Goal: Task Accomplishment & Management: Complete application form

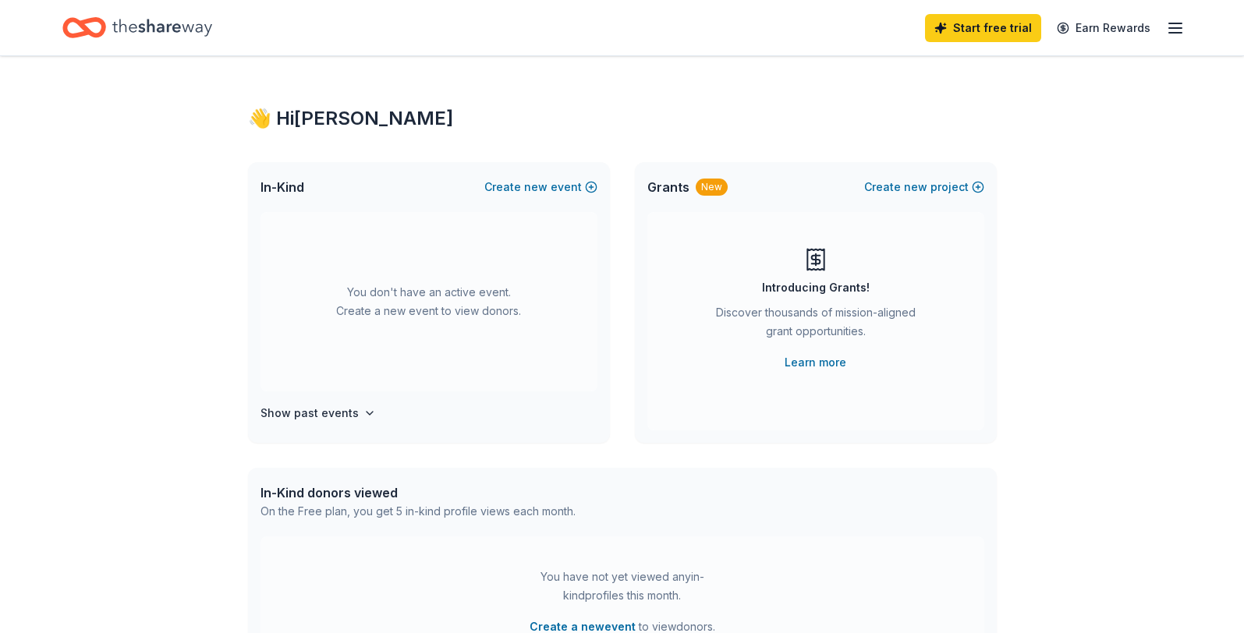
click at [329, 30] on div "Start free trial Earn Rewards" at bounding box center [621, 27] width 1119 height 37
drag, startPoint x: 1194, startPoint y: 26, endPoint x: 1177, endPoint y: 30, distance: 17.6
click at [1195, 26] on div "Start free trial Earn Rewards" at bounding box center [622, 27] width 1244 height 55
click at [1177, 30] on icon "button" at bounding box center [1175, 28] width 19 height 19
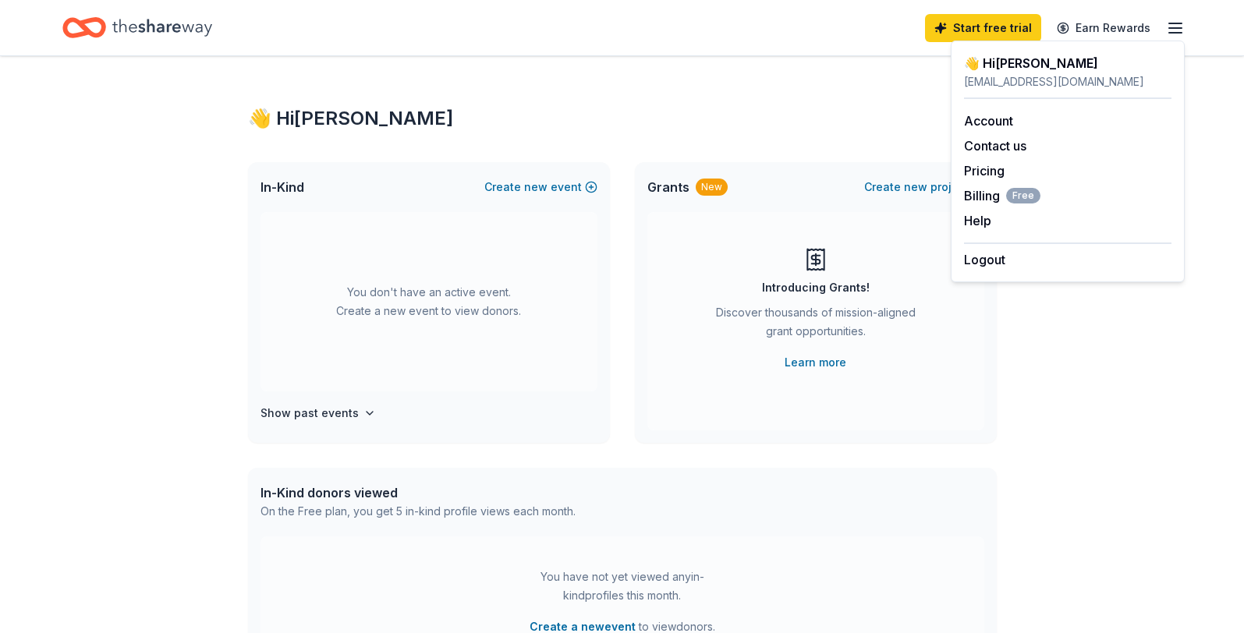
click at [1077, 433] on div "👋 Hi Jill In-Kind Create new event You don't have an active event. Create a new…" at bounding box center [622, 511] width 1244 height 911
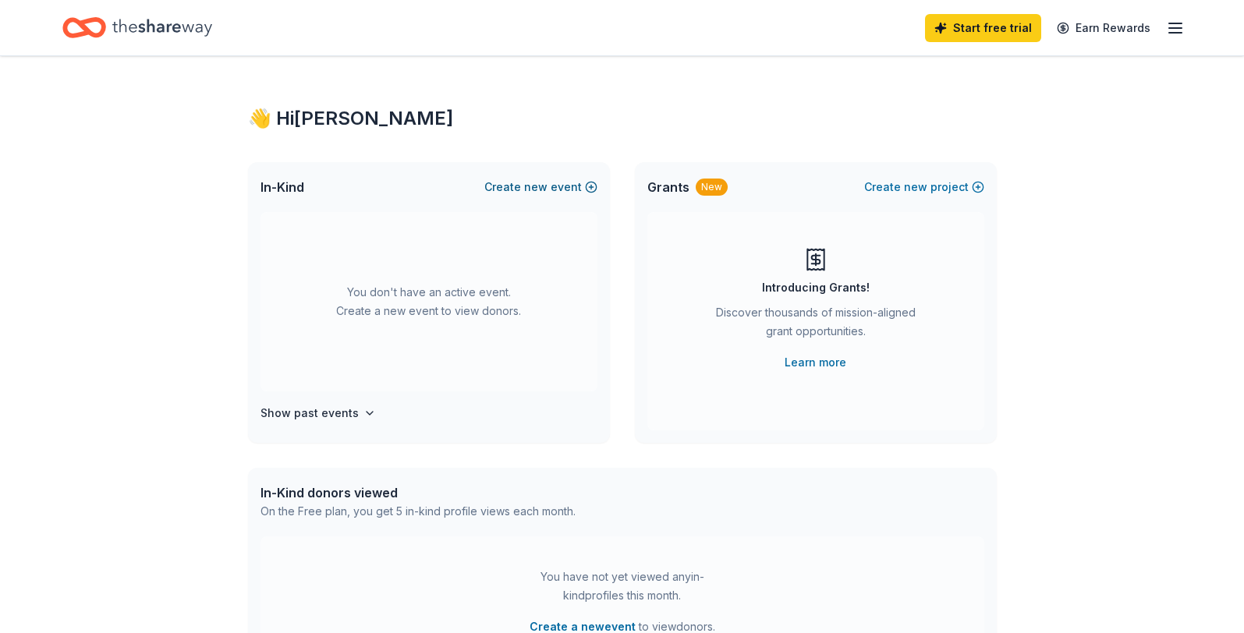
click at [555, 190] on button "Create new event" at bounding box center [540, 187] width 113 height 19
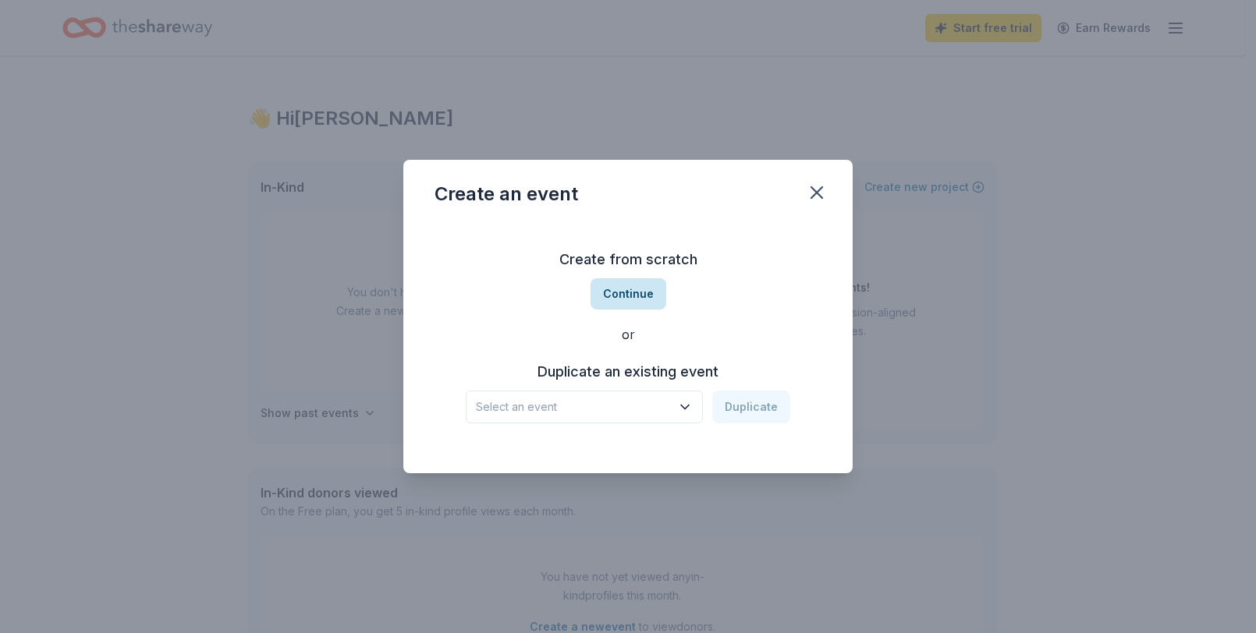
click at [626, 297] on button "Continue" at bounding box center [629, 293] width 76 height 31
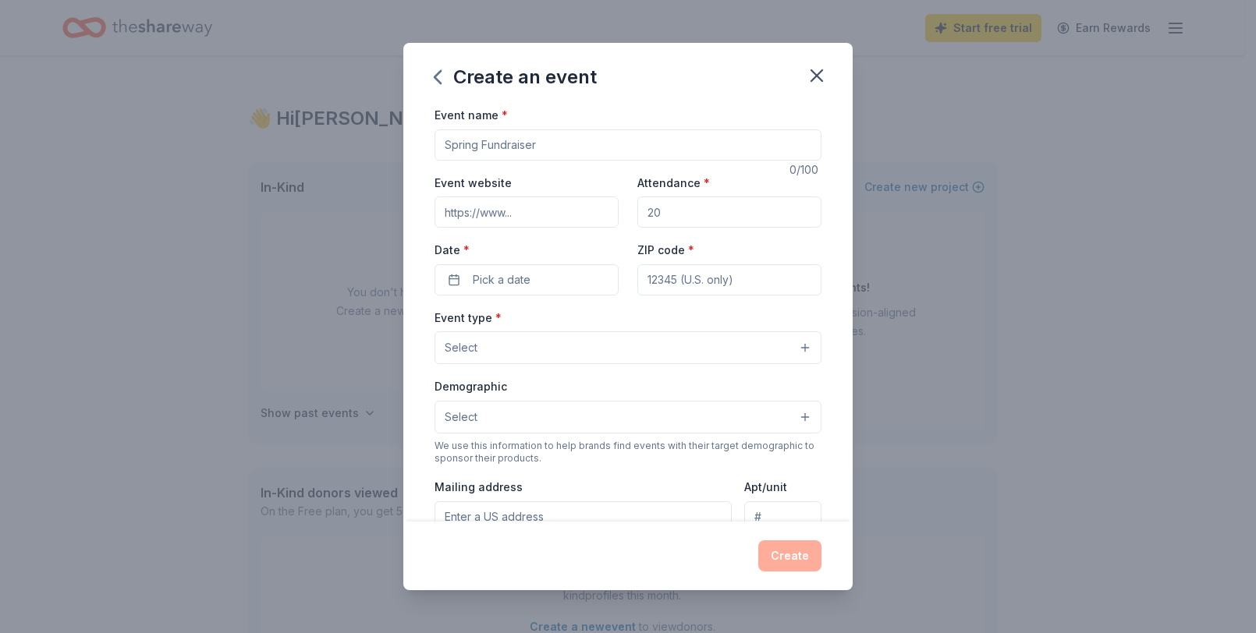
click at [559, 147] on input "Event name *" at bounding box center [628, 144] width 387 height 31
type input "Fall Fundraiser"
click at [565, 212] on input "Event website" at bounding box center [527, 212] width 184 height 31
type input "https://1645cherryavenuepto.substack.com/about"
click at [718, 217] on input "Attendance *" at bounding box center [729, 212] width 184 height 31
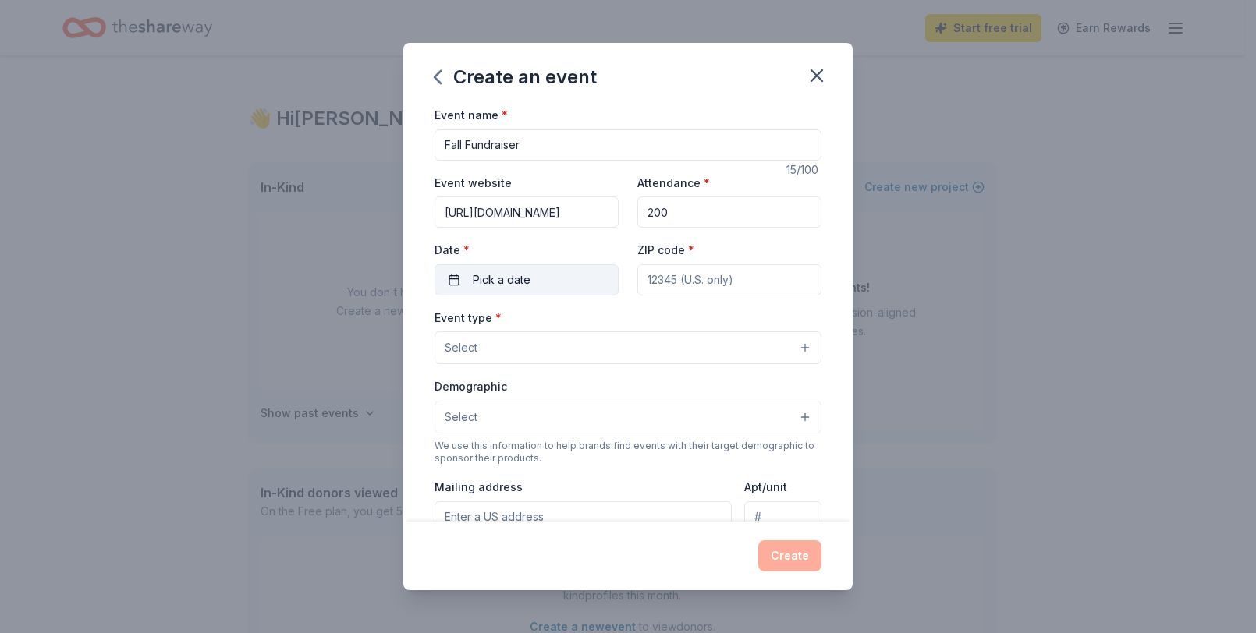
type input "200"
click at [582, 272] on button "Pick a date" at bounding box center [527, 279] width 184 height 31
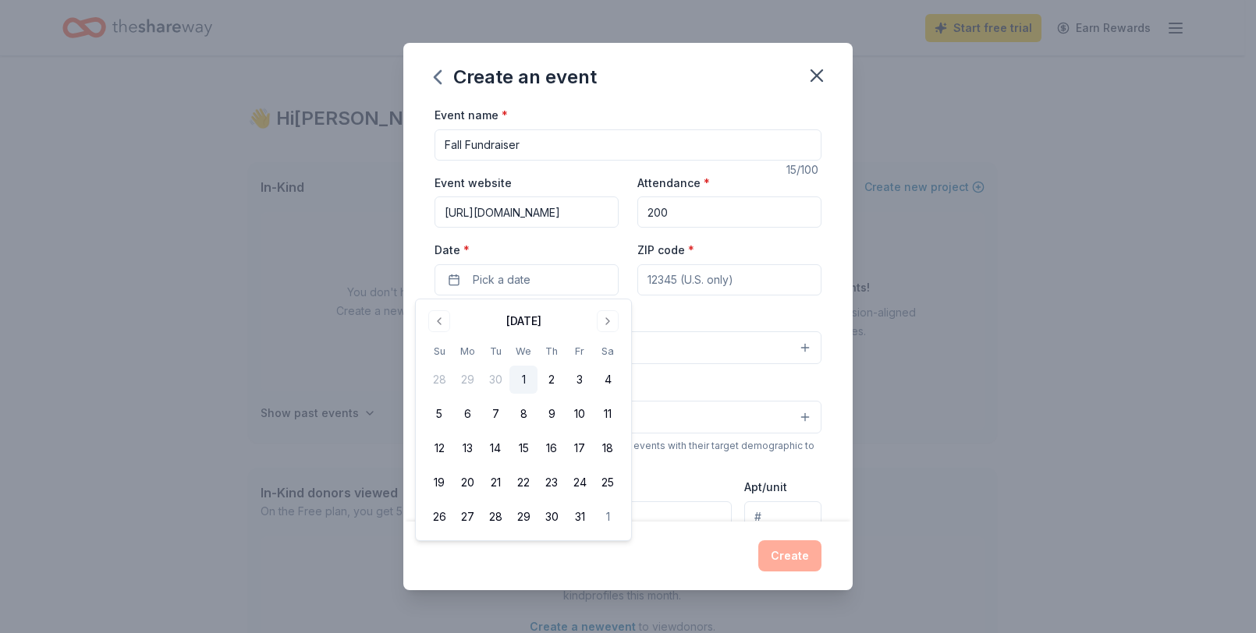
drag, startPoint x: 550, startPoint y: 475, endPoint x: 549, endPoint y: 465, distance: 10.2
click at [549, 475] on button "23" at bounding box center [551, 483] width 28 height 28
click at [718, 278] on input "ZIP code *" at bounding box center [729, 279] width 184 height 31
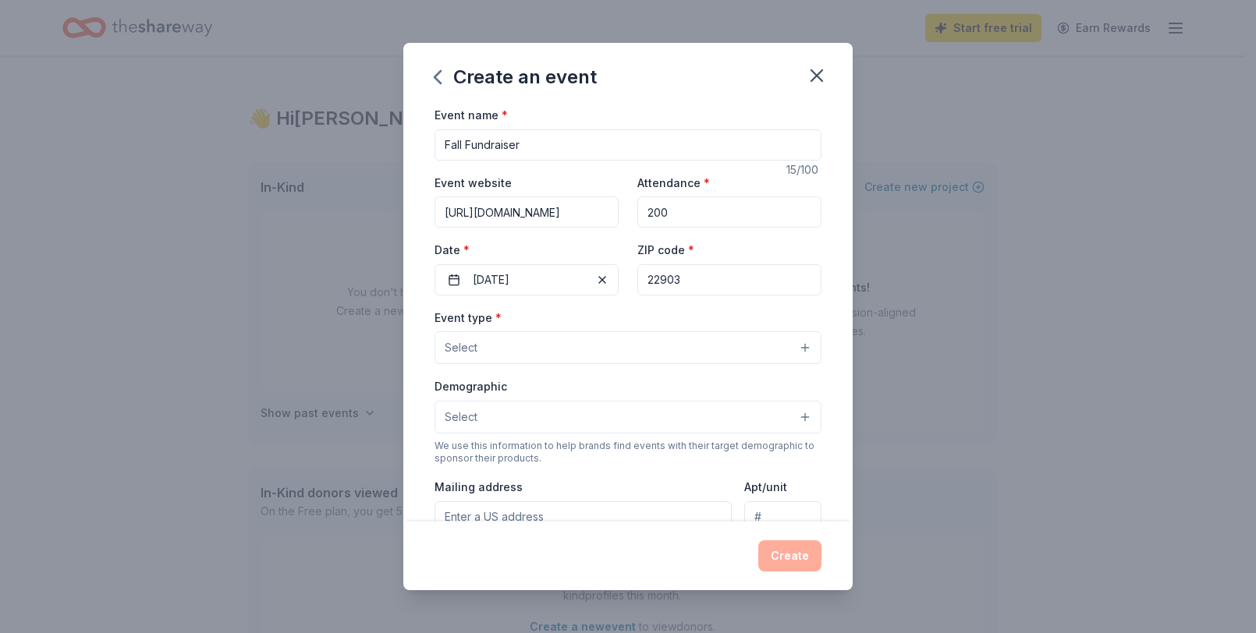
type input "22903"
drag, startPoint x: 581, startPoint y: 306, endPoint x: 574, endPoint y: 317, distance: 13.6
click at [581, 306] on div "Event name * Fall Fundraiser 15 /100 Event website https://1645cherryavenuepto.…" at bounding box center [628, 465] width 387 height 721
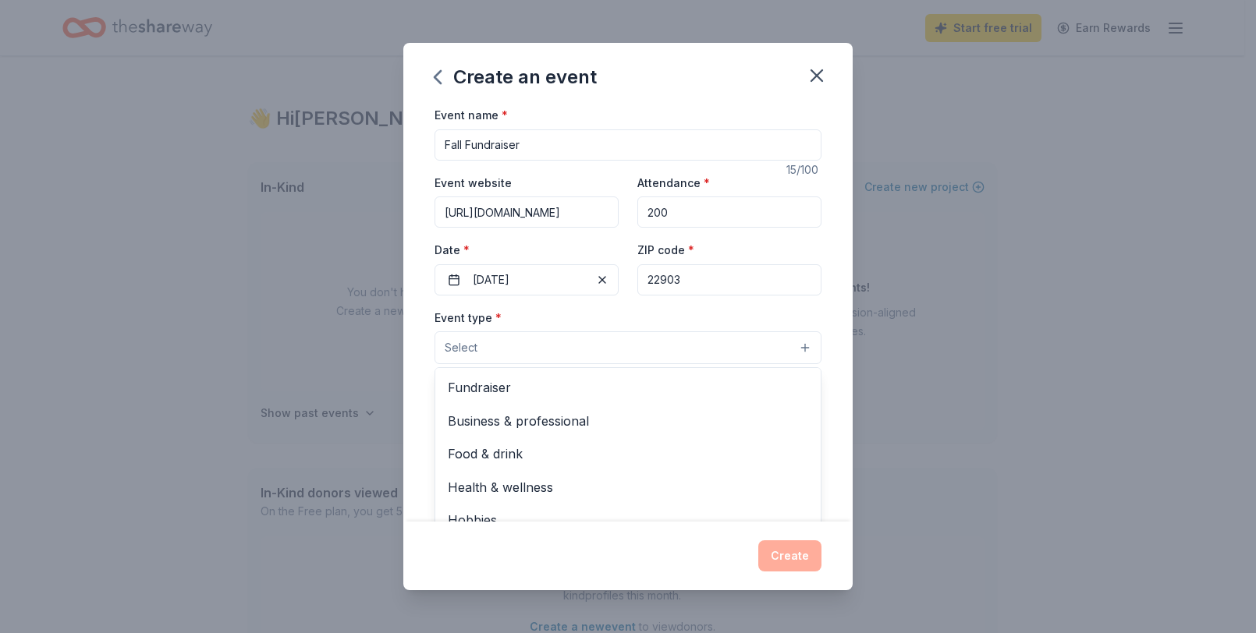
click at [562, 339] on button "Select" at bounding box center [628, 348] width 387 height 33
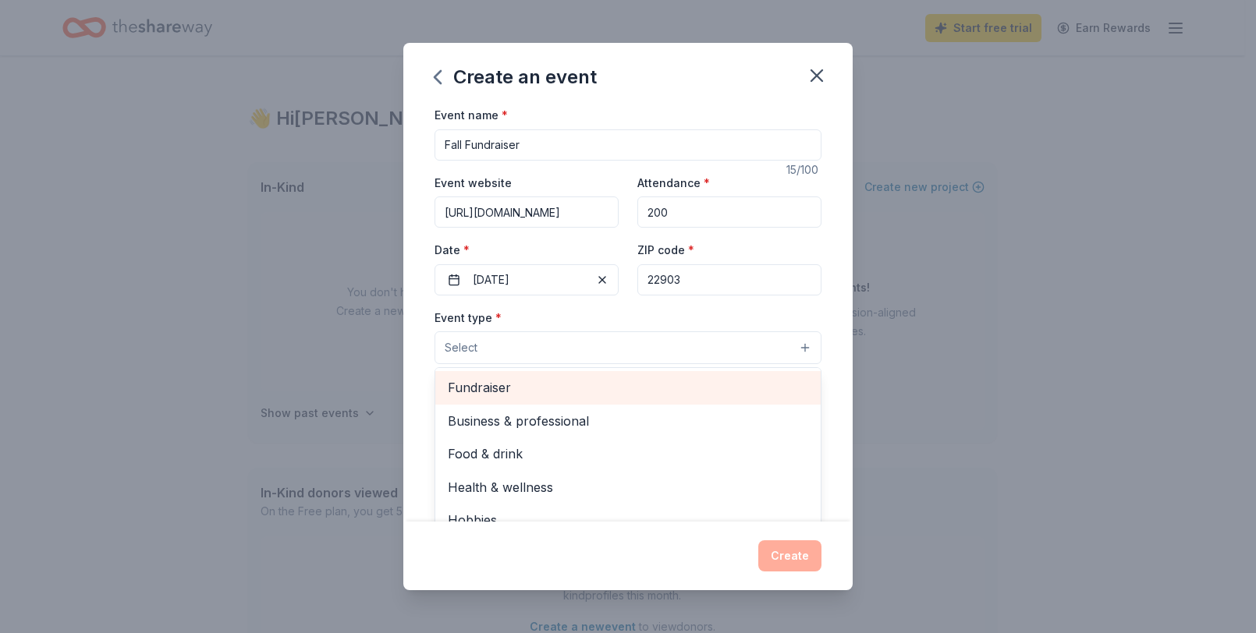
click at [542, 388] on span "Fundraiser" at bounding box center [628, 388] width 360 height 20
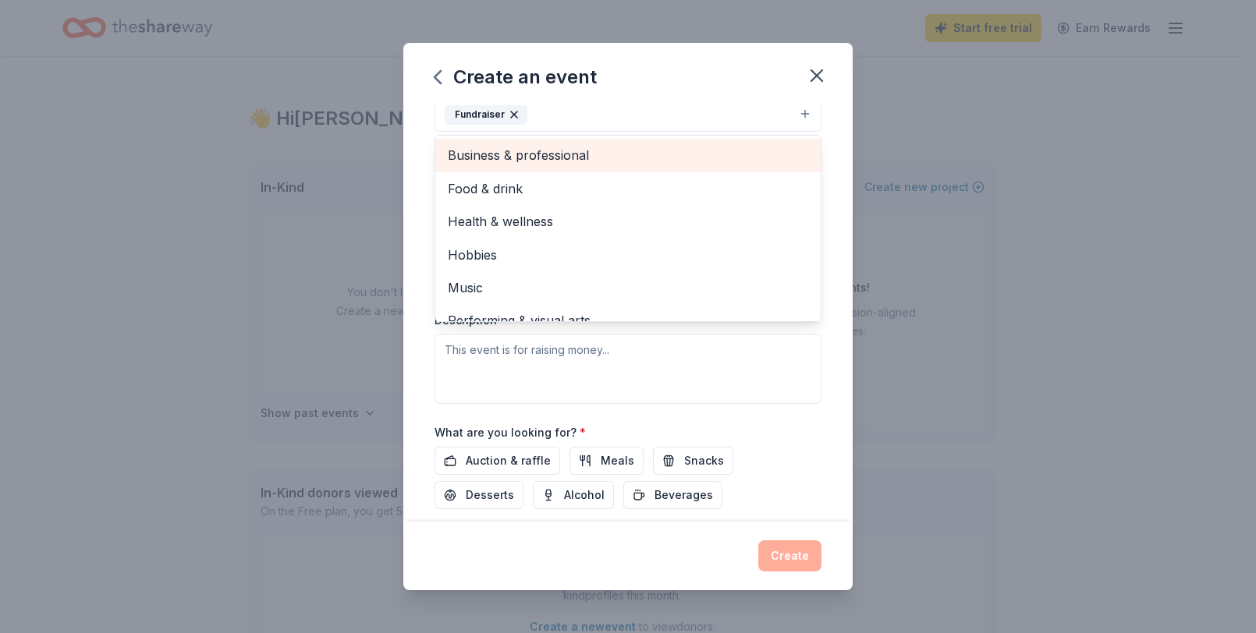
click at [576, 144] on div "Business & professional" at bounding box center [627, 155] width 385 height 33
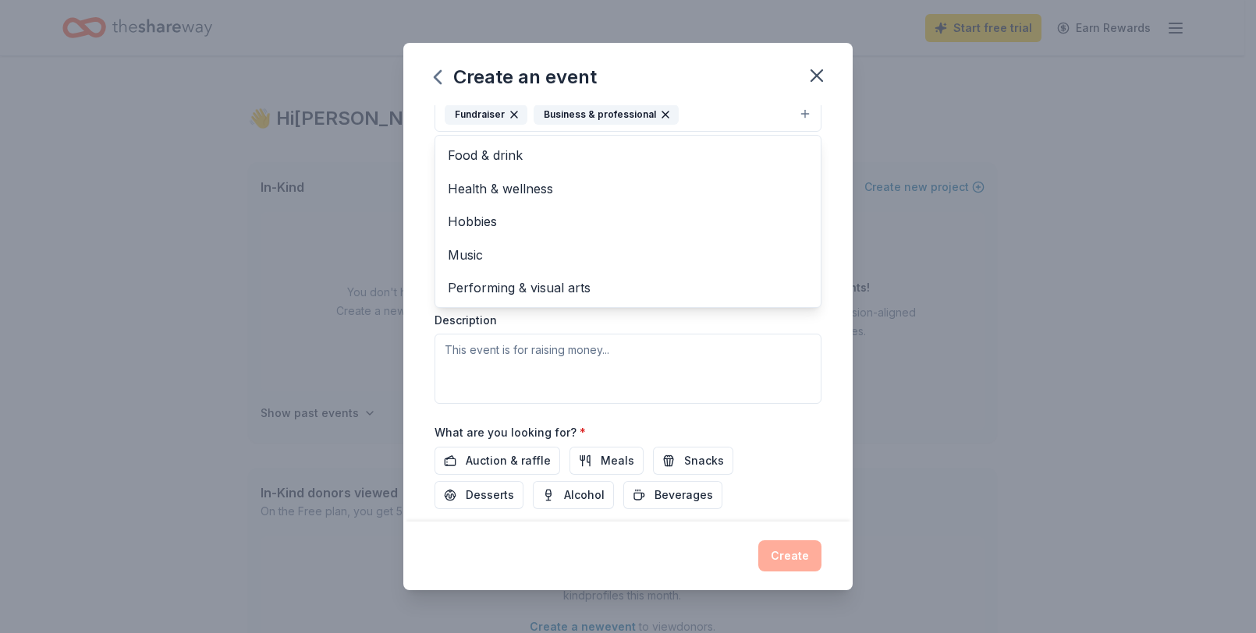
click at [662, 113] on icon "button" at bounding box center [665, 115] width 6 height 6
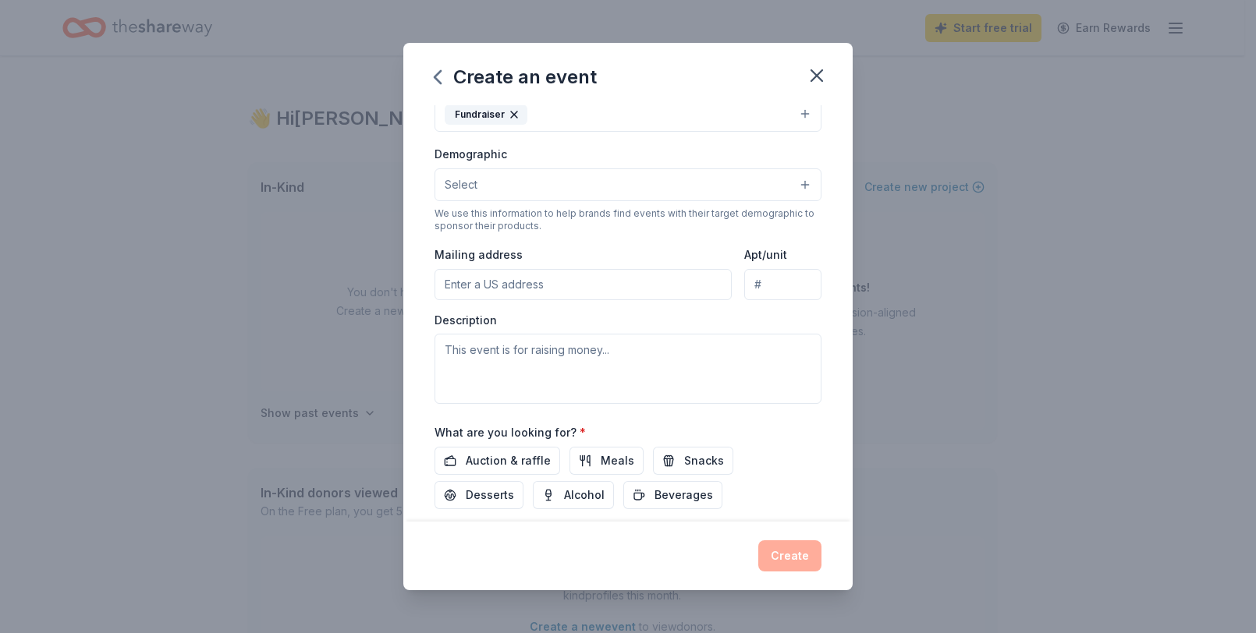
click at [688, 195] on button "Select" at bounding box center [628, 184] width 387 height 33
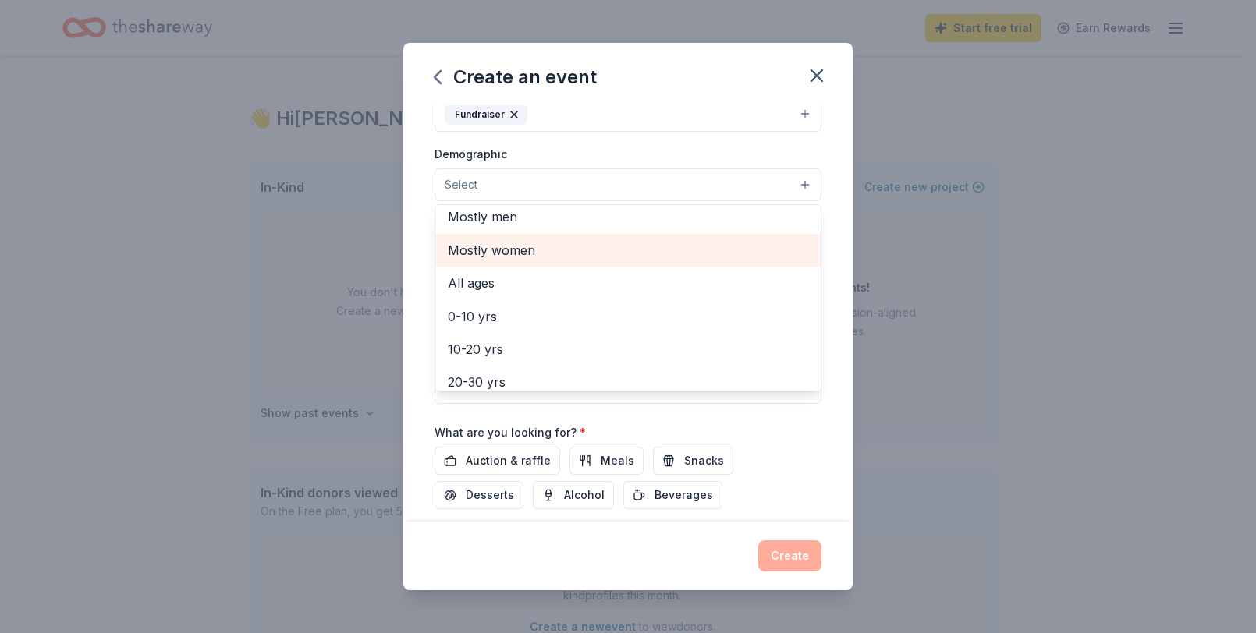
scroll to position [78, 0]
click at [583, 253] on span "All ages" at bounding box center [628, 246] width 360 height 20
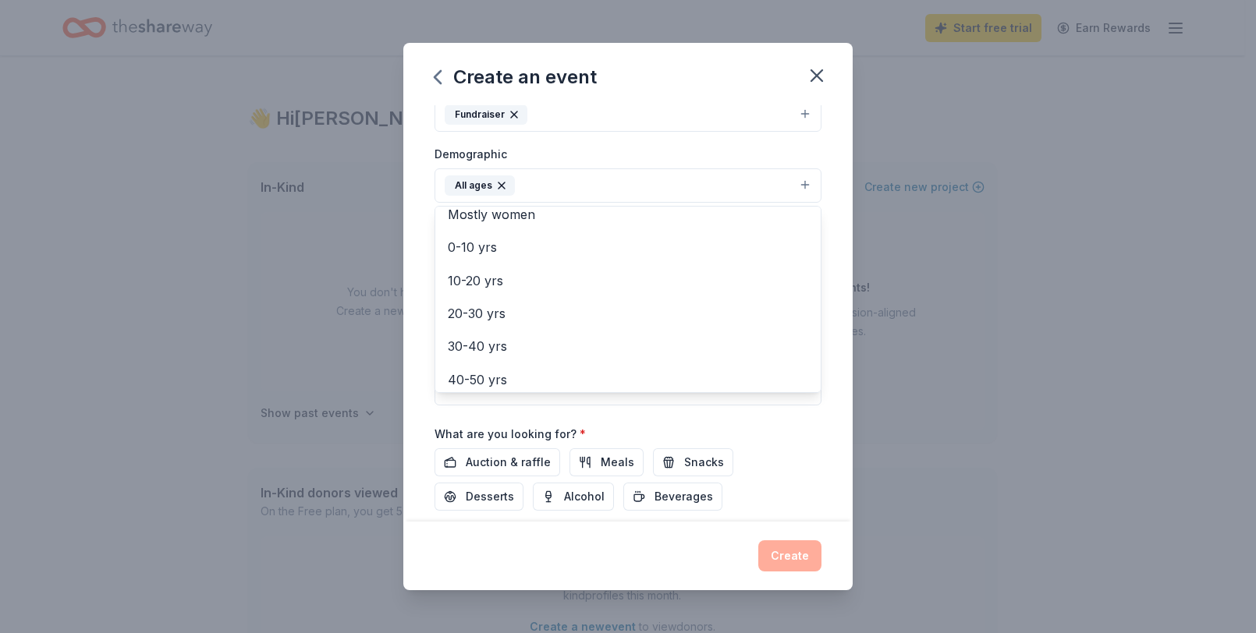
click at [829, 268] on div "Event name * Fall Fundraiser 15 /100 Event website https://1645cherryavenuepto.…" at bounding box center [627, 313] width 449 height 417
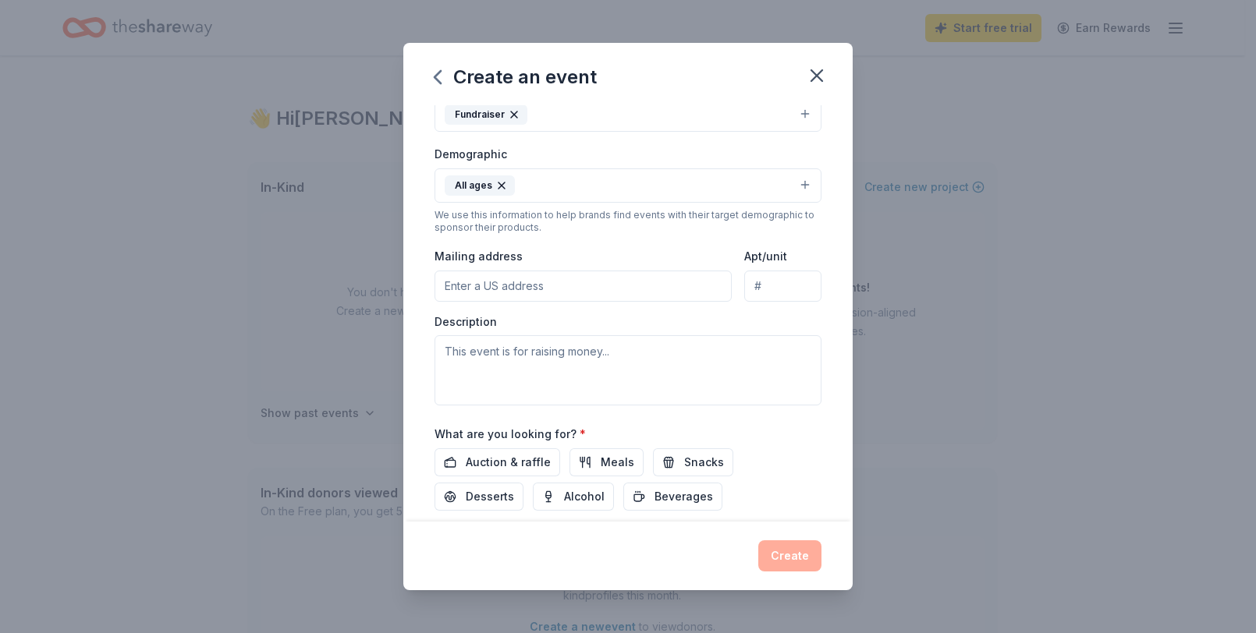
click at [573, 284] on input "Mailing address" at bounding box center [583, 286] width 297 height 31
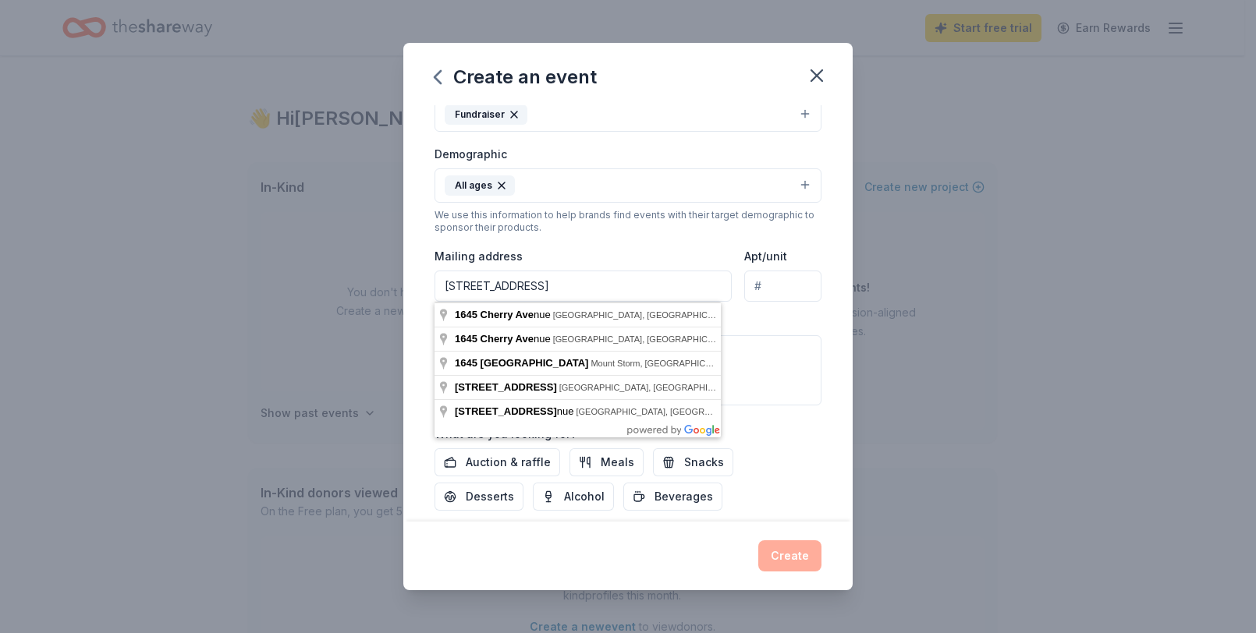
click at [818, 321] on div "Event name * Fall Fundraiser 15 /100 Event website https://1645cherryavenuepto.…" at bounding box center [627, 313] width 449 height 417
click at [625, 285] on input "1645 Cherry Ave" at bounding box center [583, 286] width 297 height 31
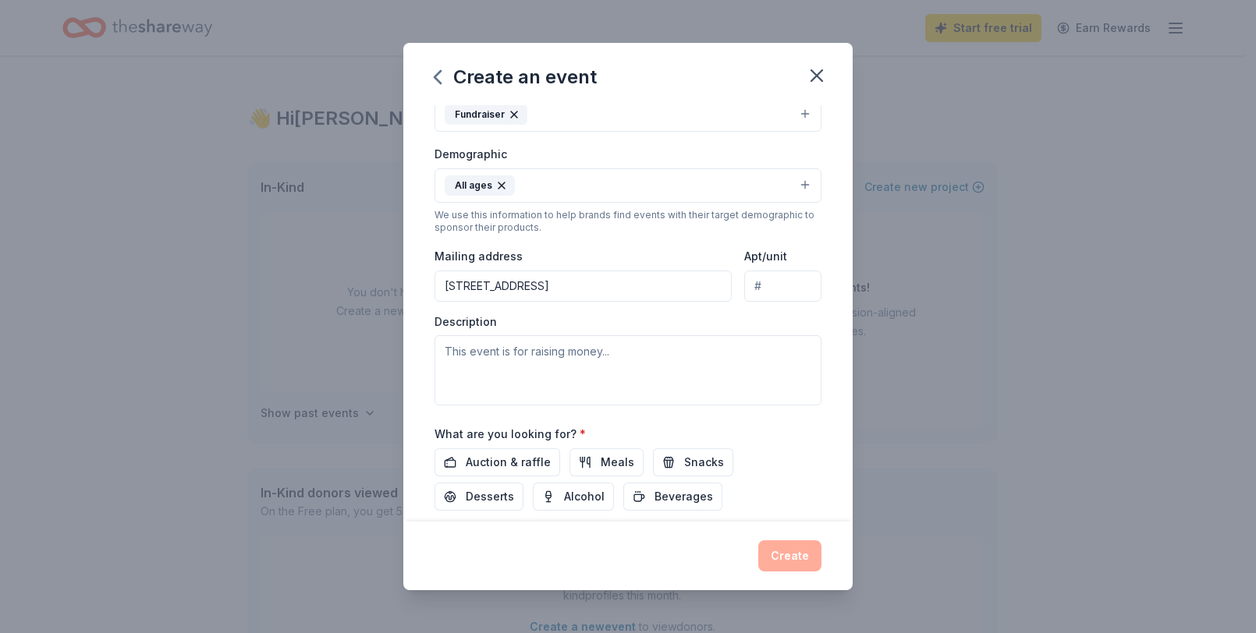
type input "1645 Cherry Avenue, Charlottesville, VA, 22903"
click at [803, 450] on div "Auction & raffle Meals Snacks Desserts Alcohol Beverages" at bounding box center [628, 480] width 387 height 62
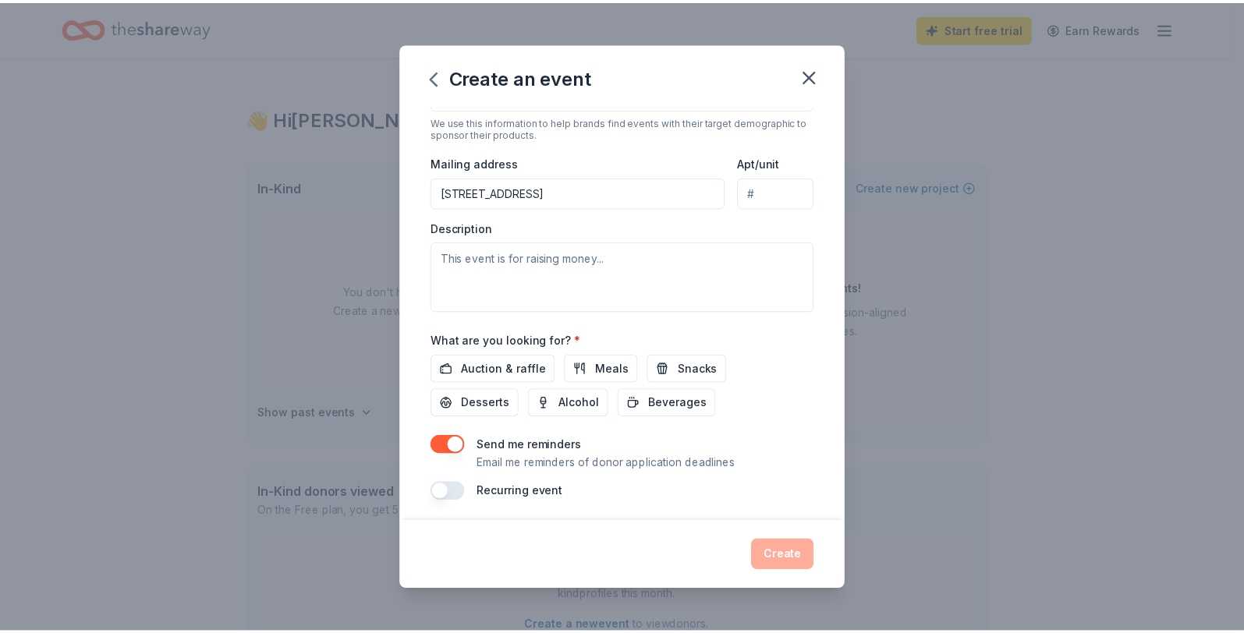
scroll to position [332, 0]
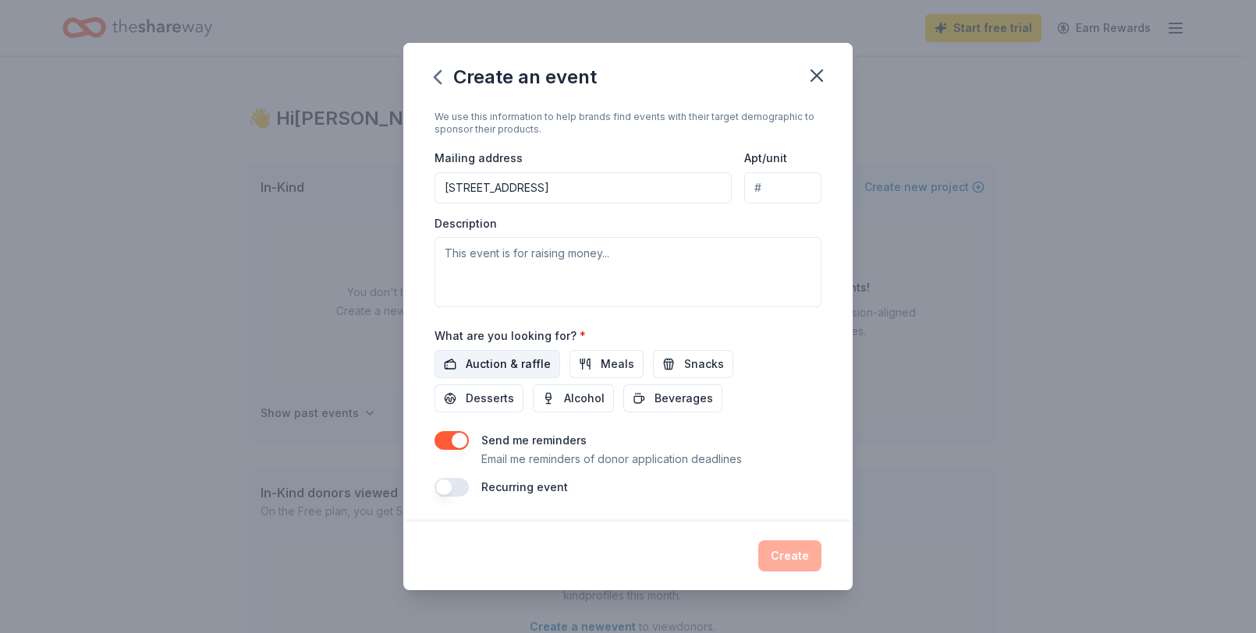
click at [510, 358] on span "Auction & raffle" at bounding box center [508, 364] width 85 height 19
click at [783, 558] on button "Create" at bounding box center [789, 556] width 63 height 31
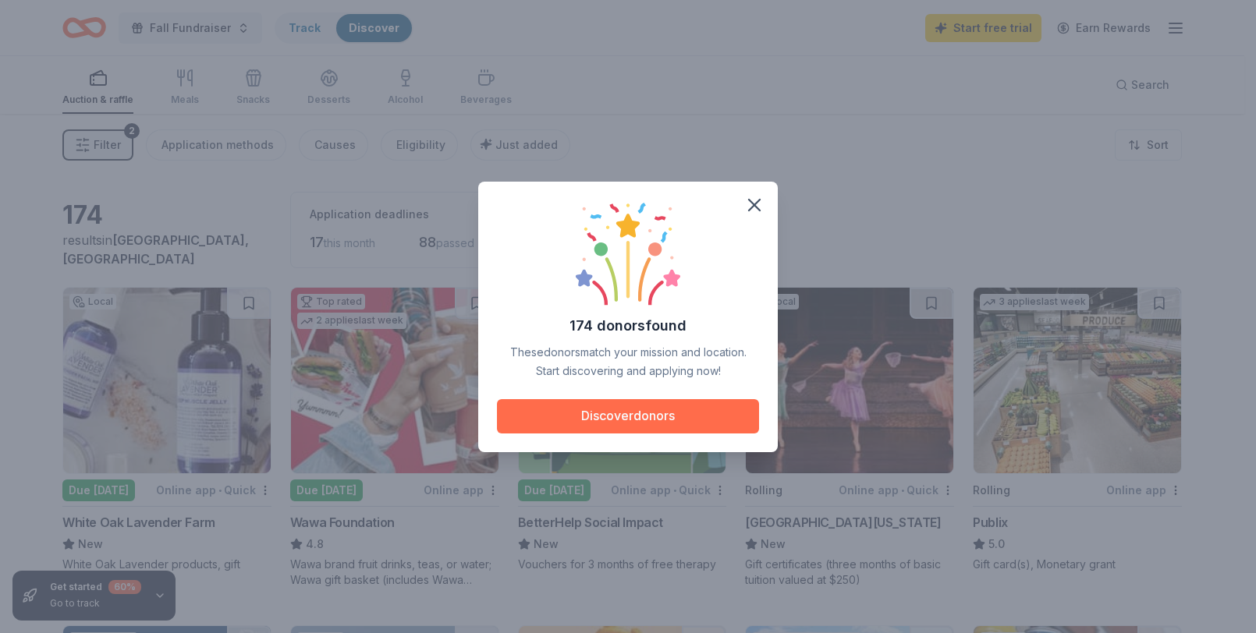
click at [637, 423] on button "Discover donors" at bounding box center [628, 416] width 262 height 34
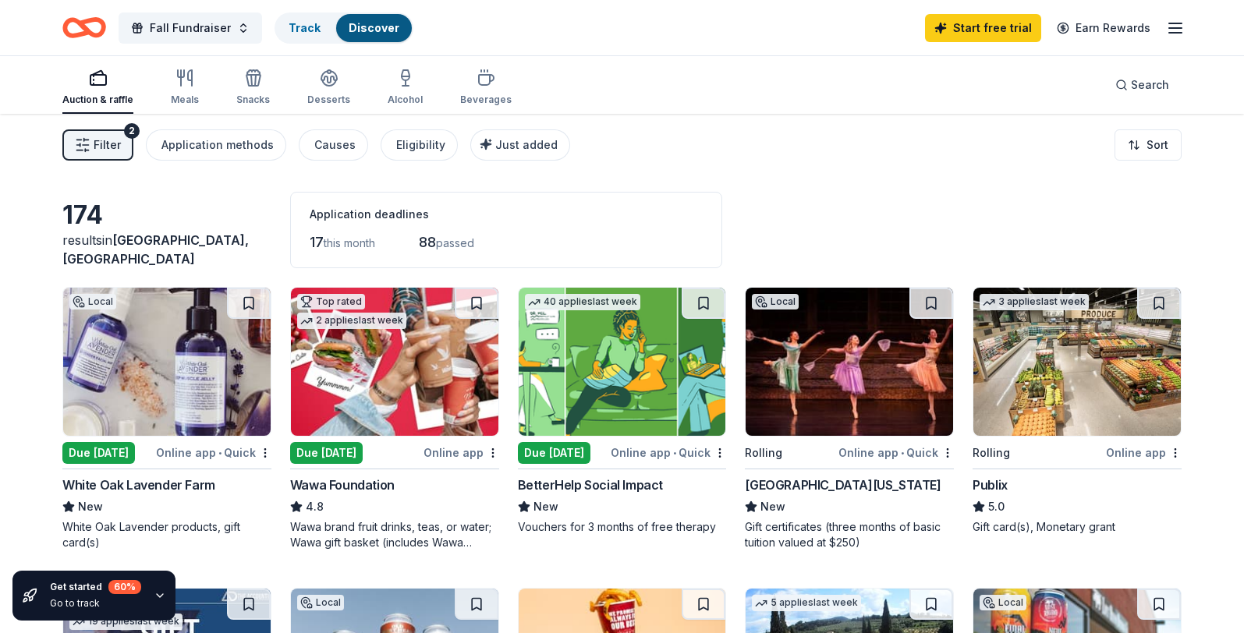
click at [389, 388] on img at bounding box center [395, 362] width 208 height 148
drag, startPoint x: 208, startPoint y: 87, endPoint x: 190, endPoint y: 87, distance: 18.0
click at [208, 86] on div "Auction & raffle Meals Snacks Desserts Alcohol Beverages" at bounding box center [286, 87] width 449 height 51
click at [176, 87] on icon "button" at bounding box center [185, 78] width 19 height 19
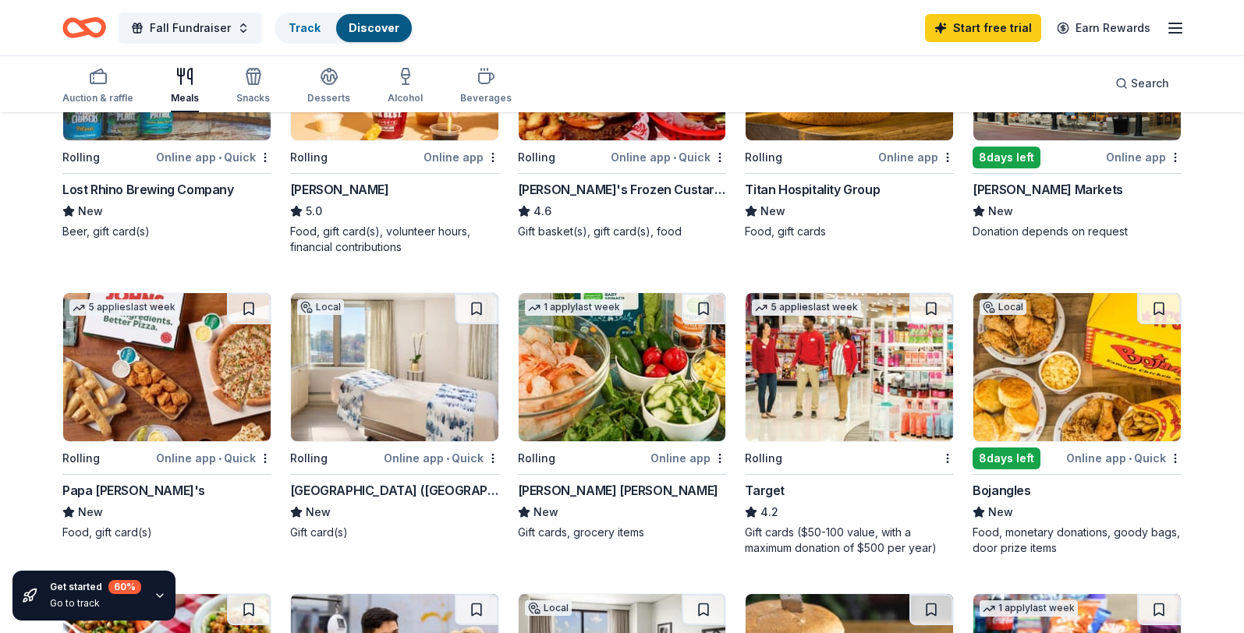
scroll to position [312, 0]
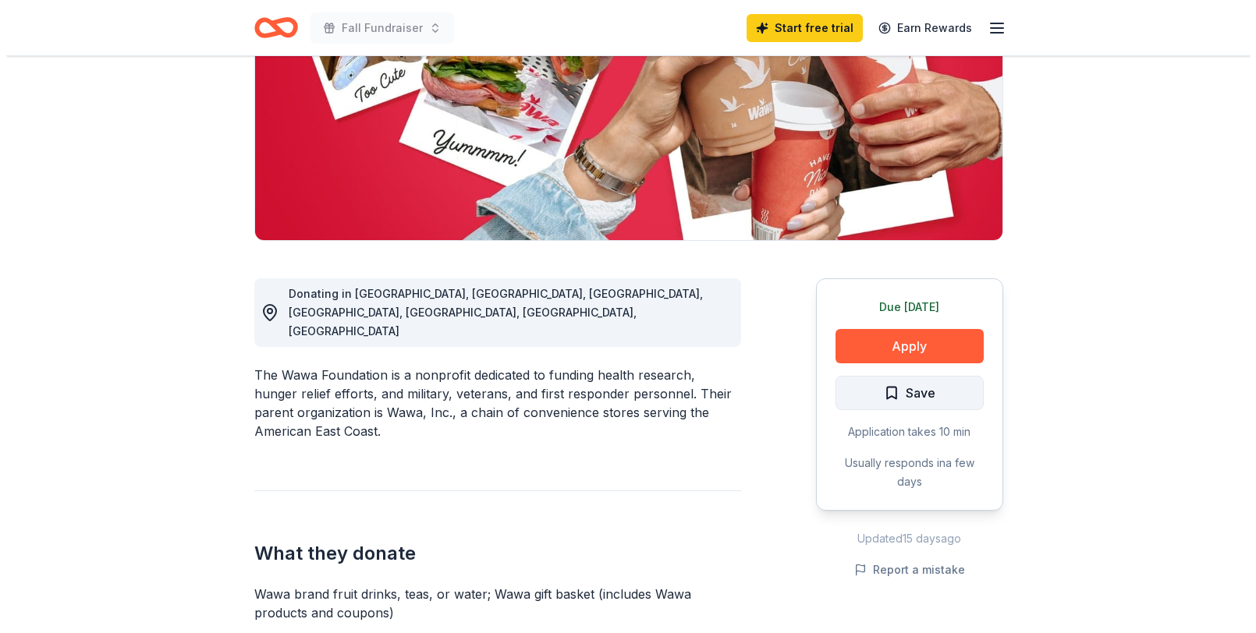
scroll to position [234, 0]
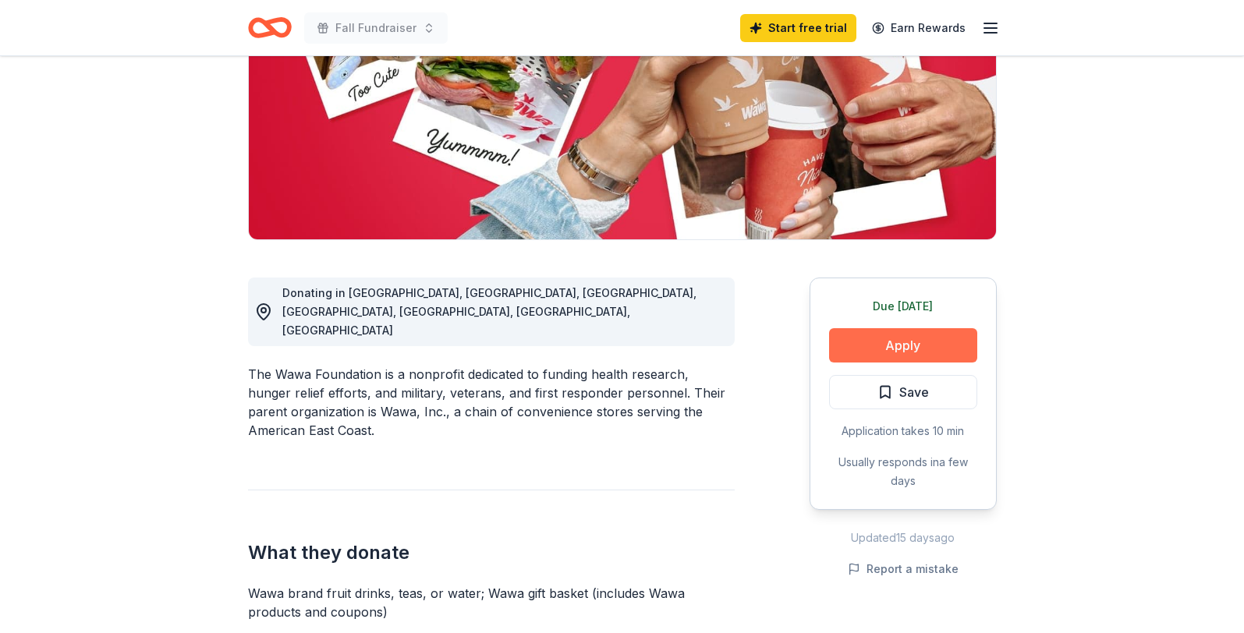
click at [898, 346] on button "Apply" at bounding box center [903, 345] width 148 height 34
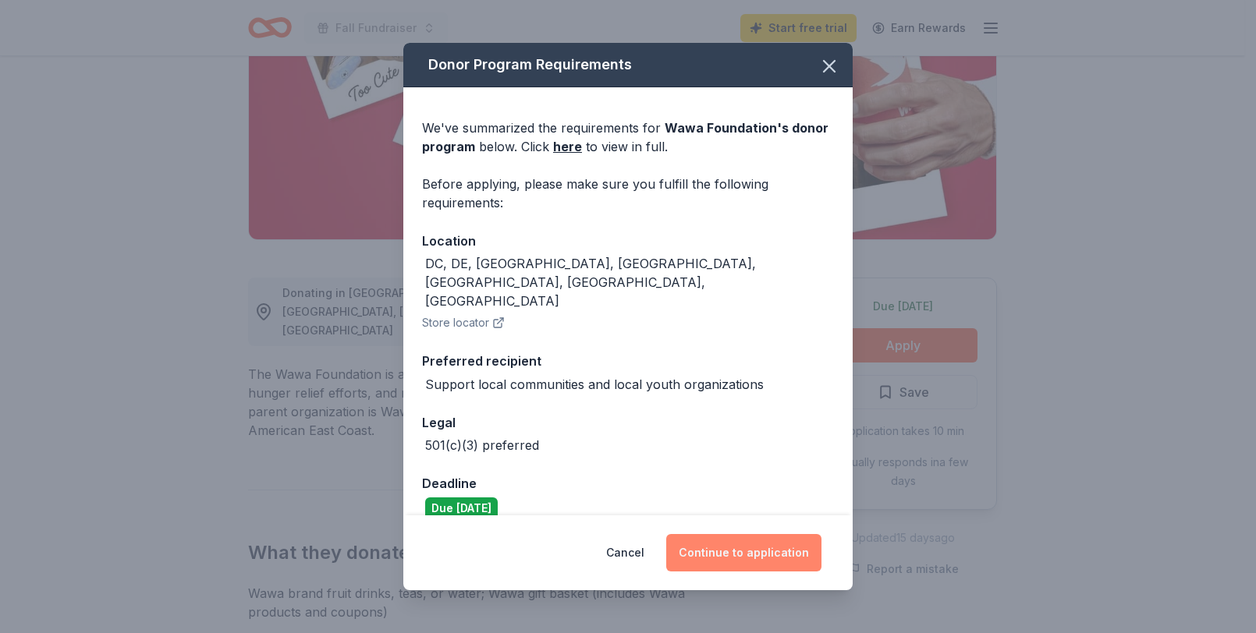
click at [762, 546] on button "Continue to application" at bounding box center [743, 552] width 155 height 37
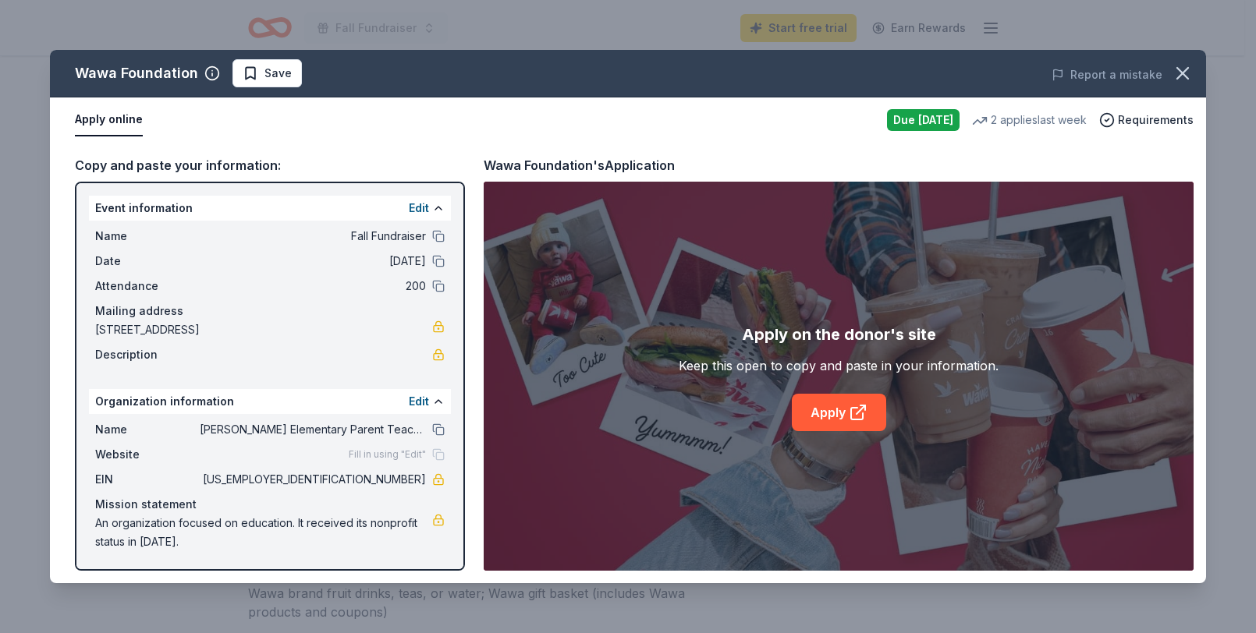
scroll to position [1, 0]
click at [830, 403] on link "Apply" at bounding box center [839, 412] width 94 height 37
